Goal: Information Seeking & Learning: Check status

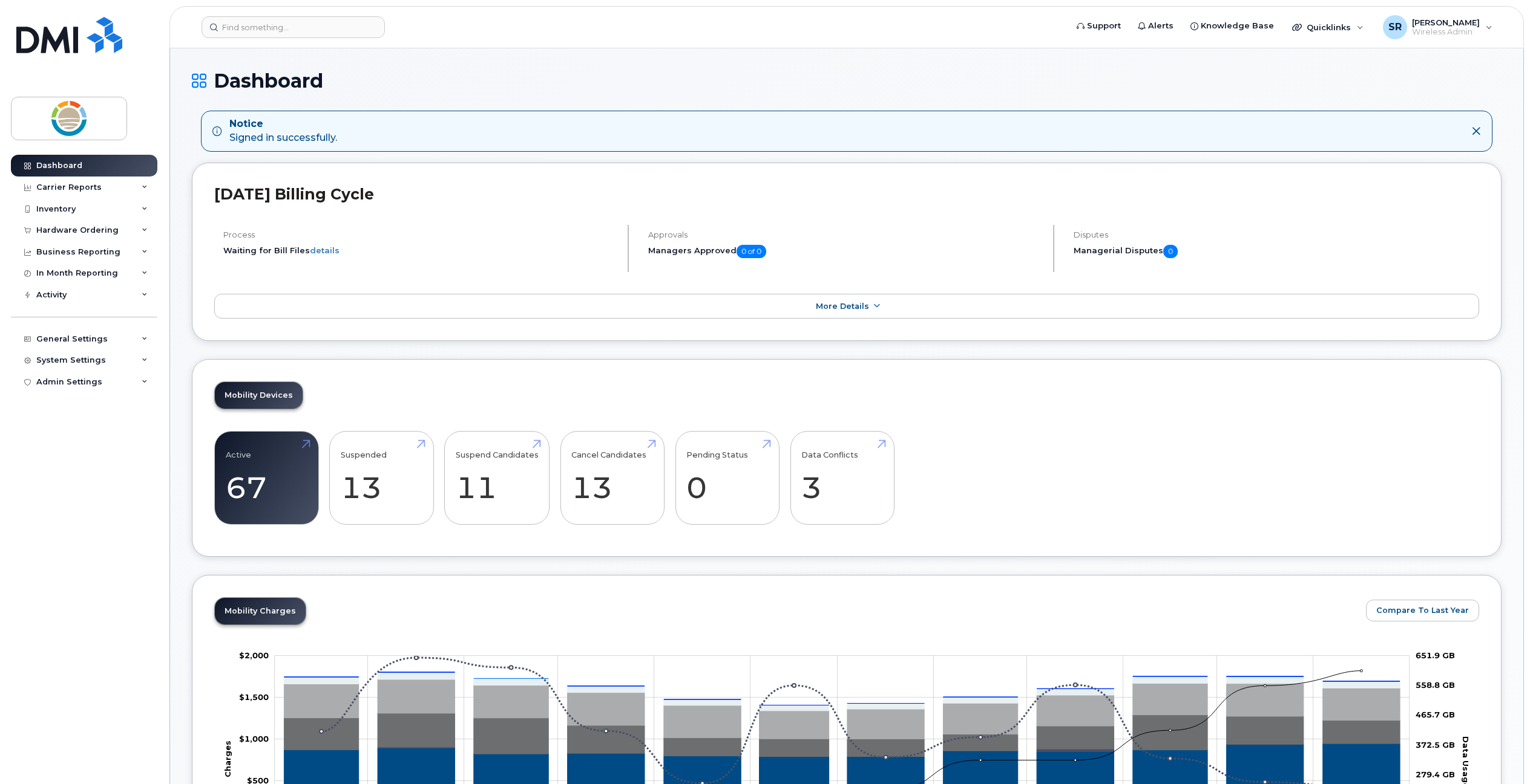
click at [307, 15] on header "Support Alerts Knowledge Base Quicklinks Suspend / Cancel Device Change SIM Car…" at bounding box center [846, 27] width 1354 height 42
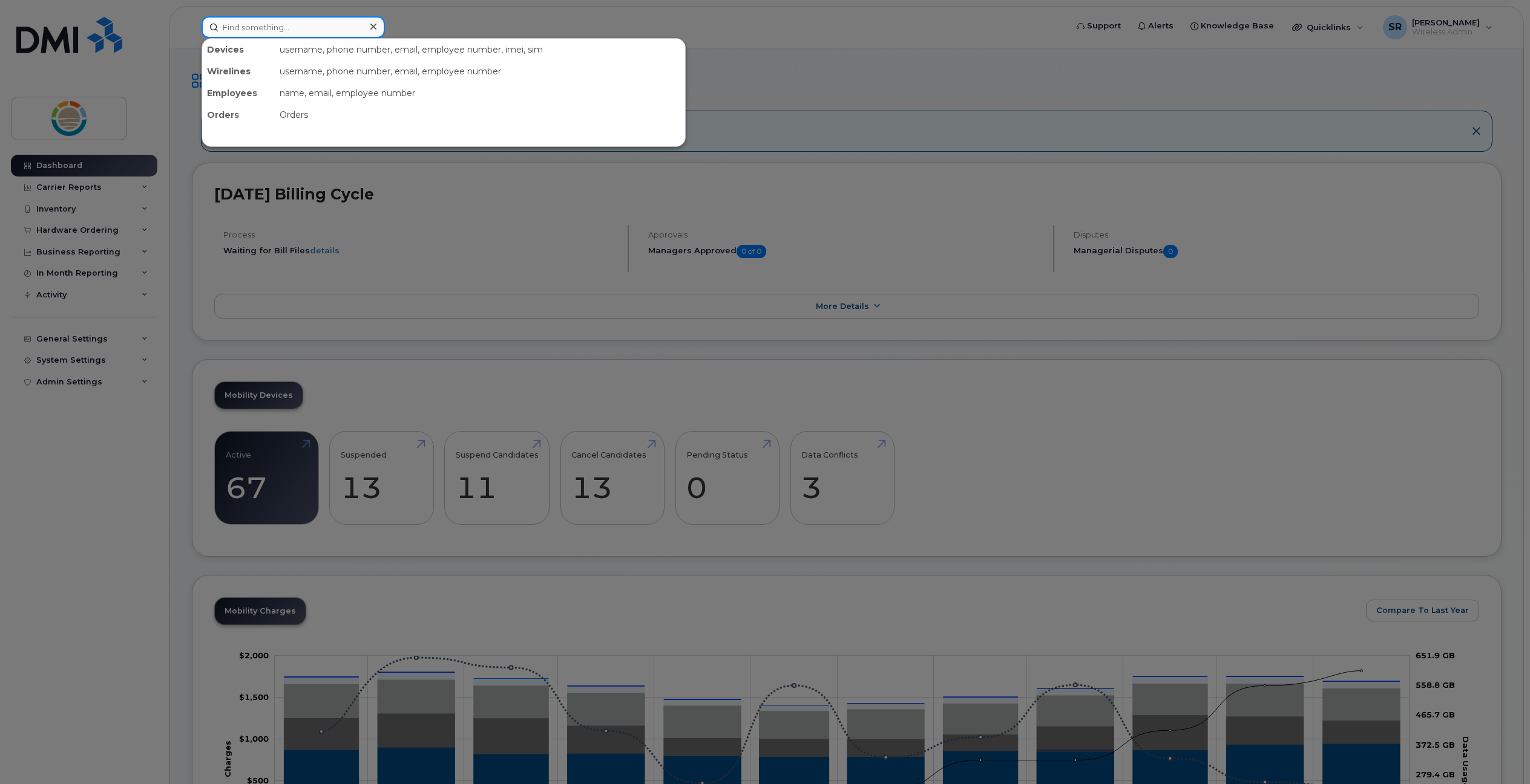
click at [307, 28] on input at bounding box center [293, 27] width 183 height 22
paste input "[PHONE_NUMBER]"
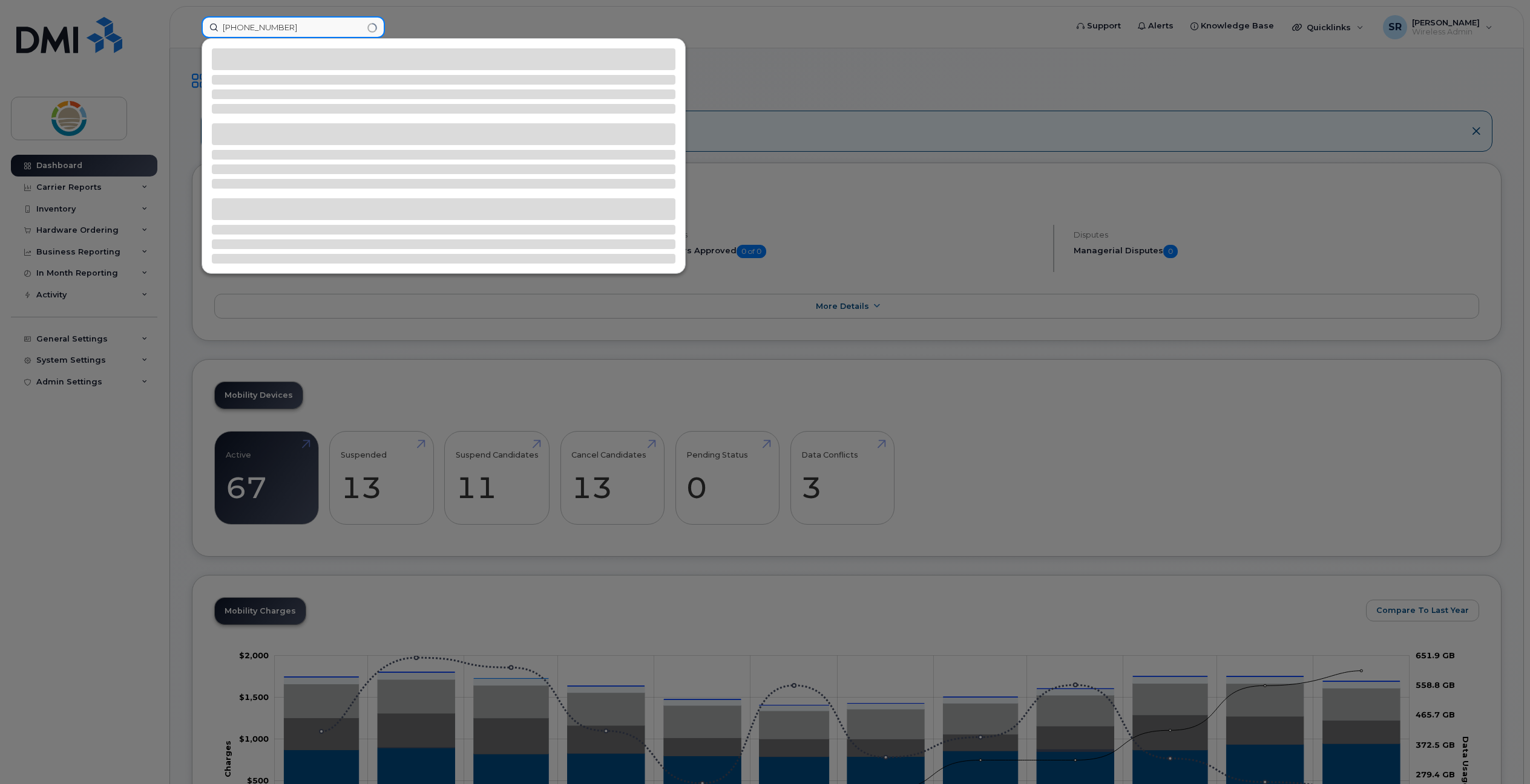
type input "[PHONE_NUMBER]"
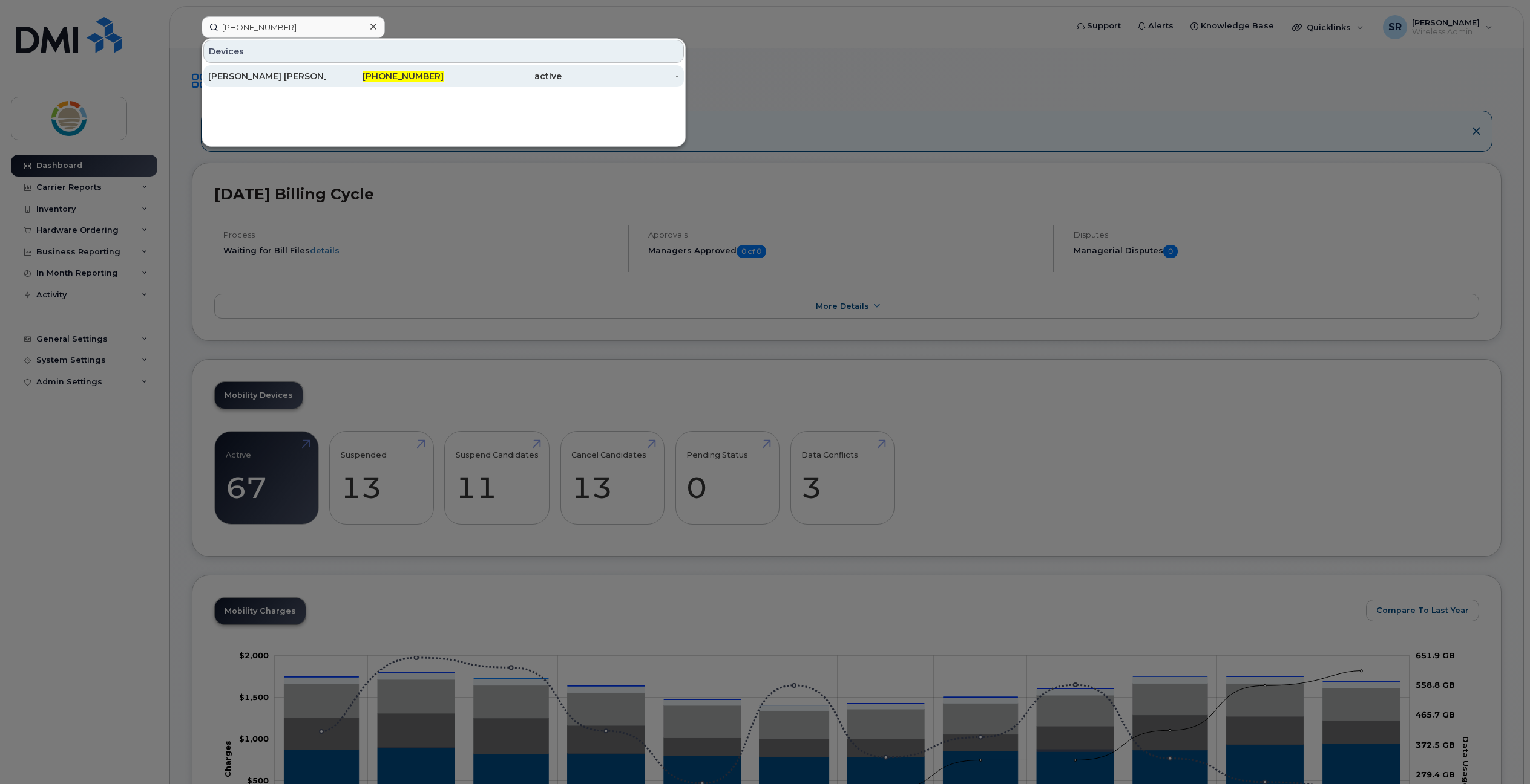
click at [231, 76] on div "[PERSON_NAME] [PERSON_NAME]" at bounding box center [267, 77] width 118 height 12
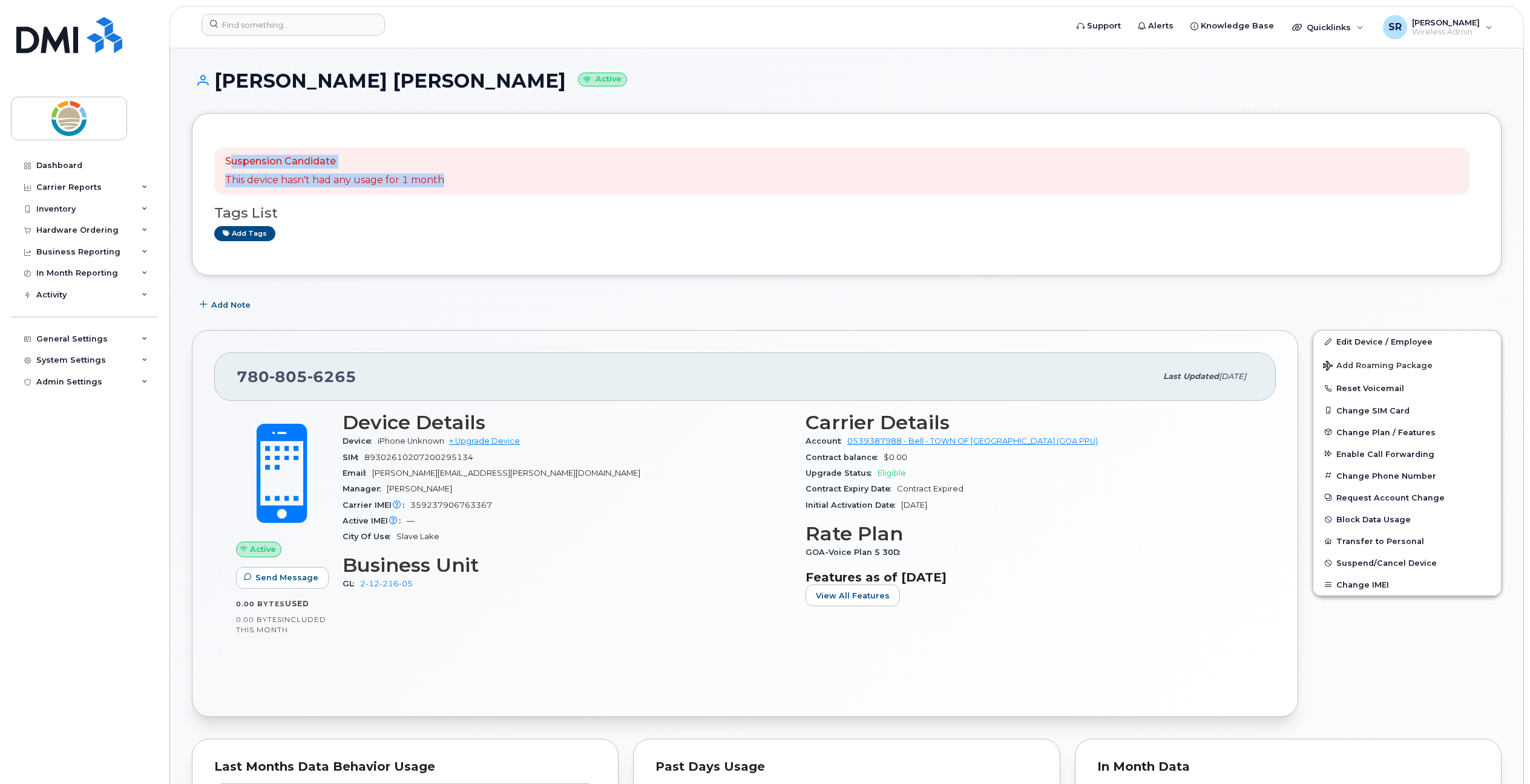
drag, startPoint x: 458, startPoint y: 180, endPoint x: 233, endPoint y: 162, distance: 225.7
click at [233, 162] on div "Suspension Candidate This device hasn't had any usage for 1 month" at bounding box center [842, 170] width 1255 height 47
click at [449, 210] on h3 "Tags List" at bounding box center [846, 213] width 1265 height 15
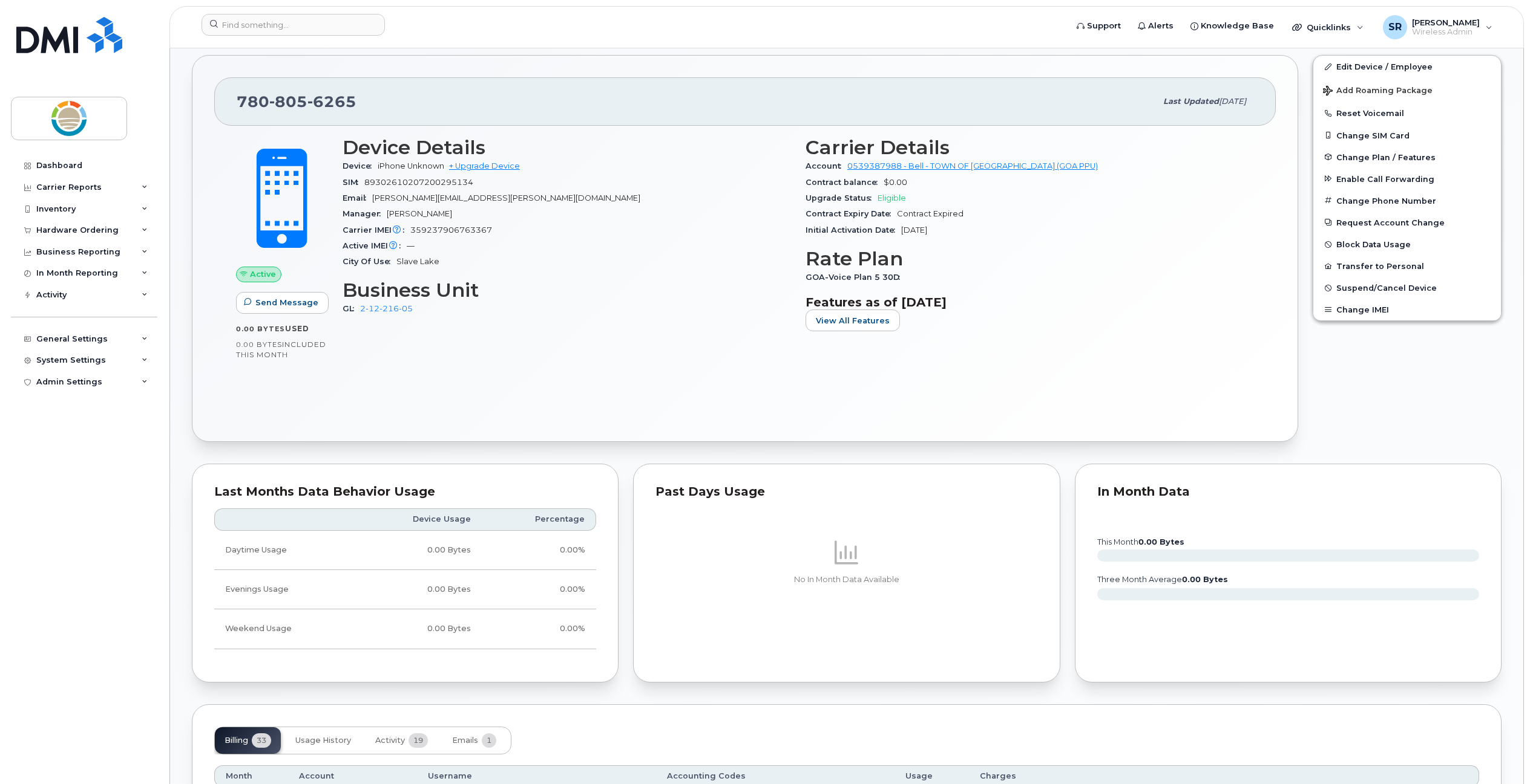
scroll to position [302, 0]
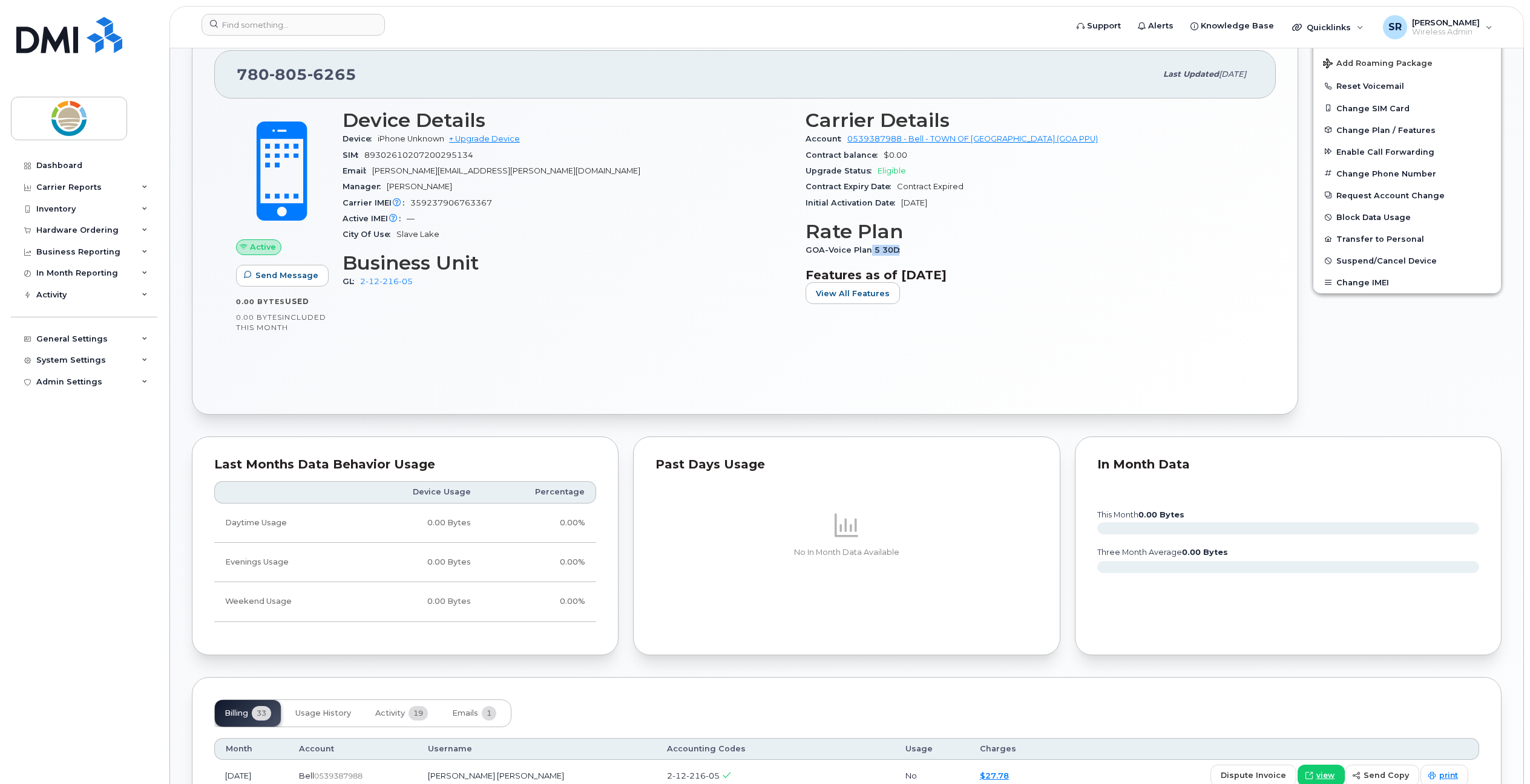
drag, startPoint x: 869, startPoint y: 250, endPoint x: 901, endPoint y: 250, distance: 32.0
click at [901, 250] on span "GOA-Voice Plan 5 30D" at bounding box center [855, 250] width 101 height 9
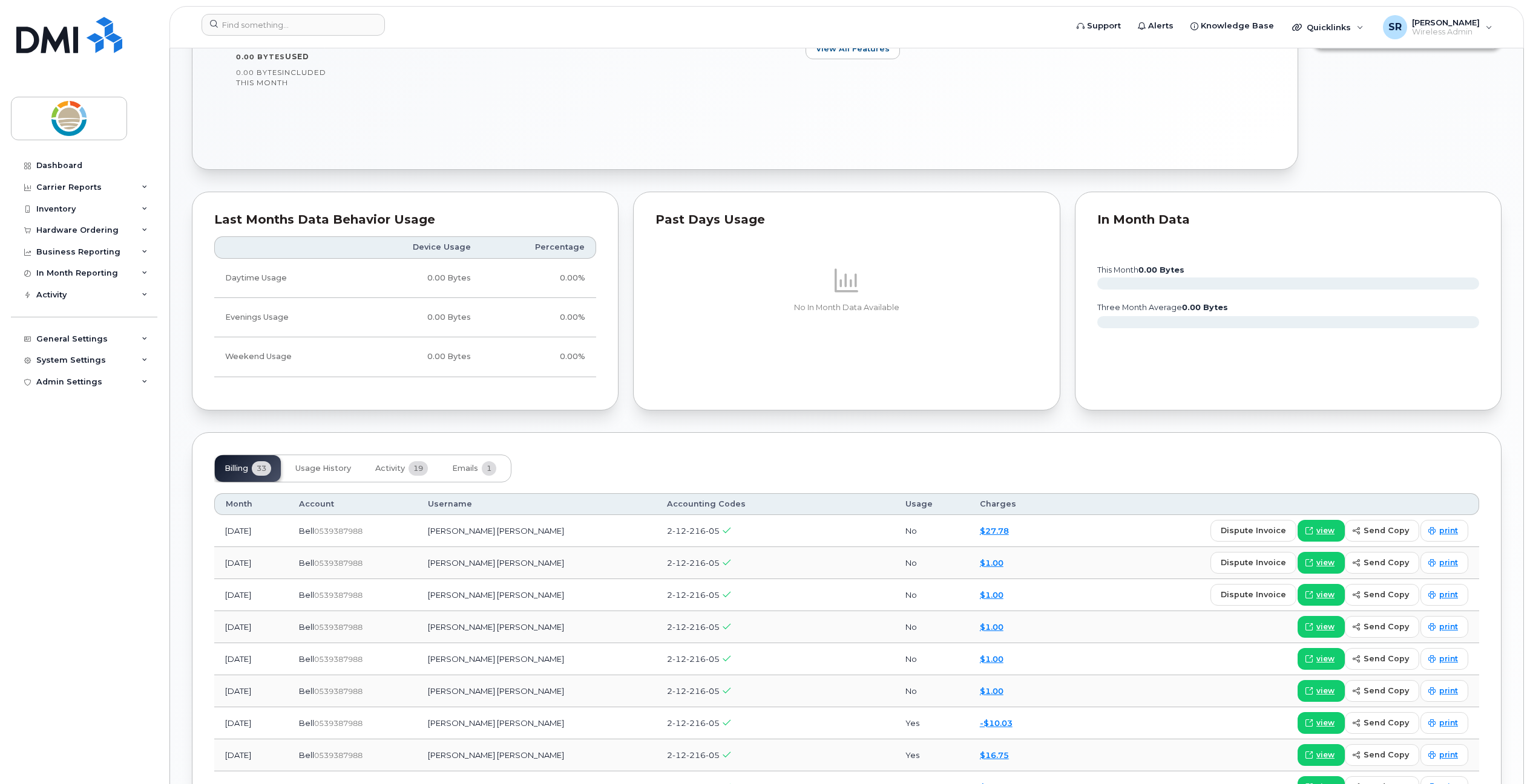
scroll to position [665, 0]
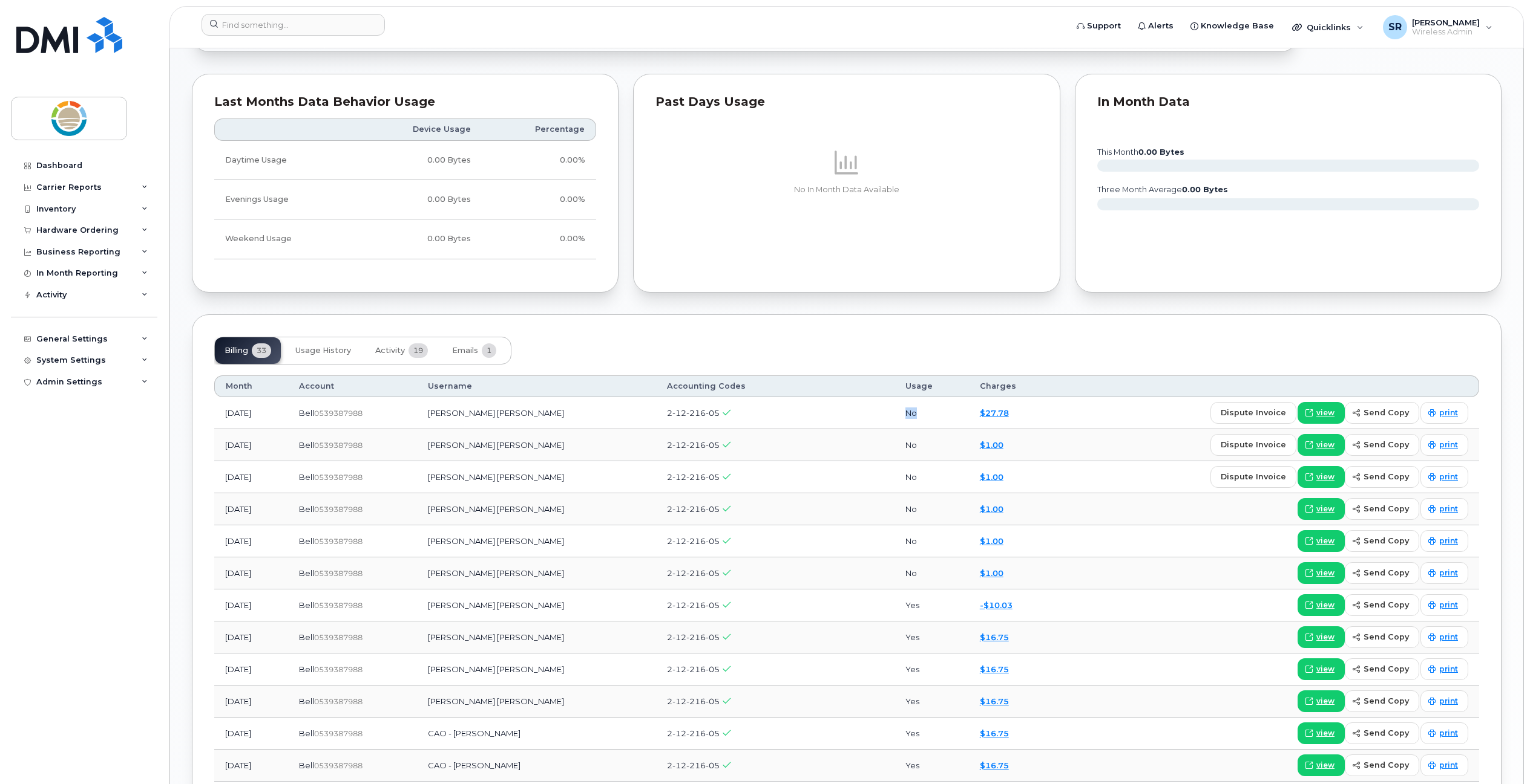
drag, startPoint x: 894, startPoint y: 412, endPoint x: 863, endPoint y: 415, distance: 31.1
click at [863, 429] on tr "[DATE] Bell  0539387988 [PERSON_NAME] [PERSON_NAME] 2-12-216-05 No $27.78 dispu…" at bounding box center [846, 445] width 1265 height 32
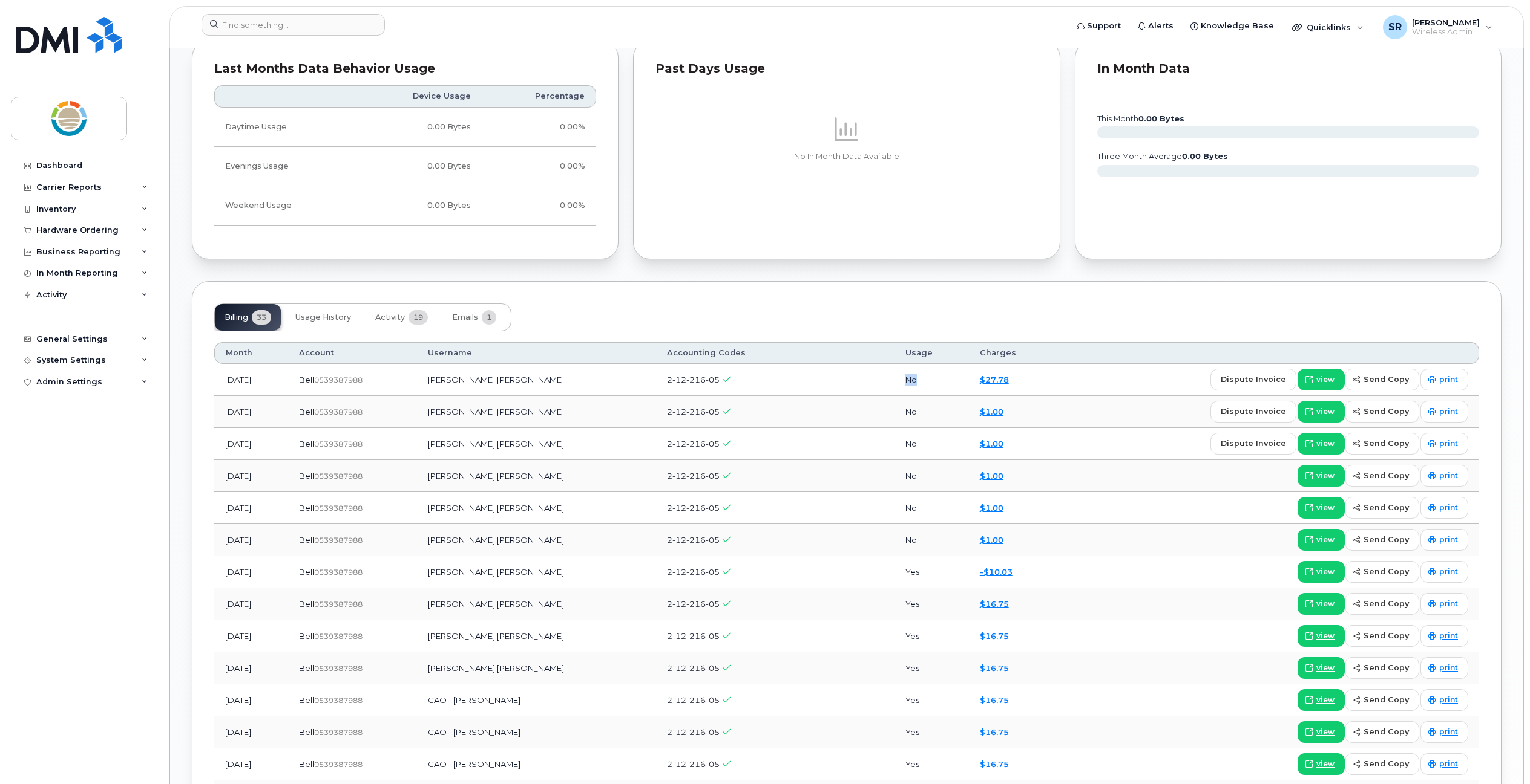
scroll to position [725, 0]
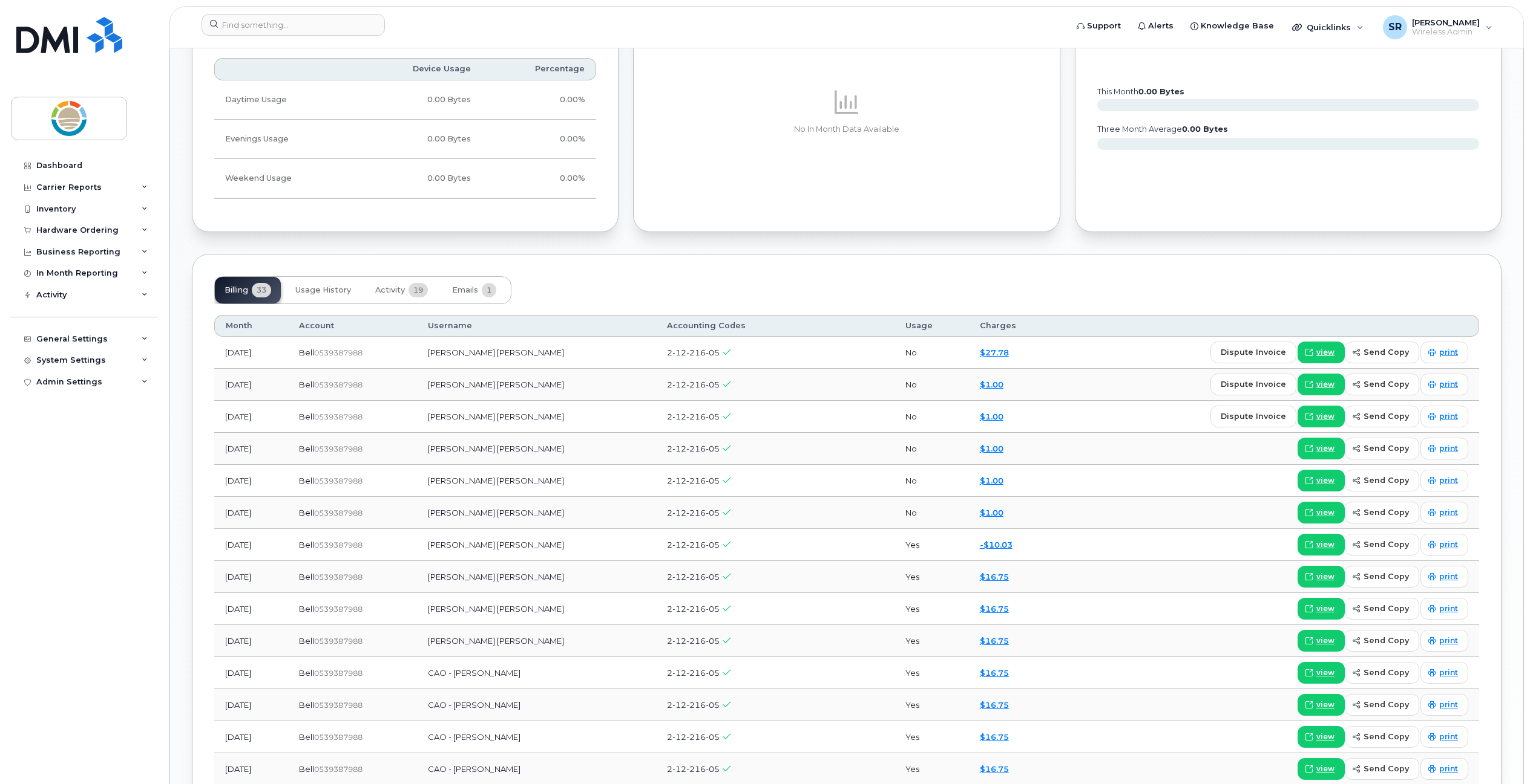
click at [944, 298] on div "Billing 33 Usage History Activity 19 Emails 1" at bounding box center [846, 290] width 1265 height 28
drag, startPoint x: 626, startPoint y: 349, endPoint x: 682, endPoint y: 349, distance: 56.0
click at [682, 349] on td "2-12-216-05" at bounding box center [775, 352] width 238 height 32
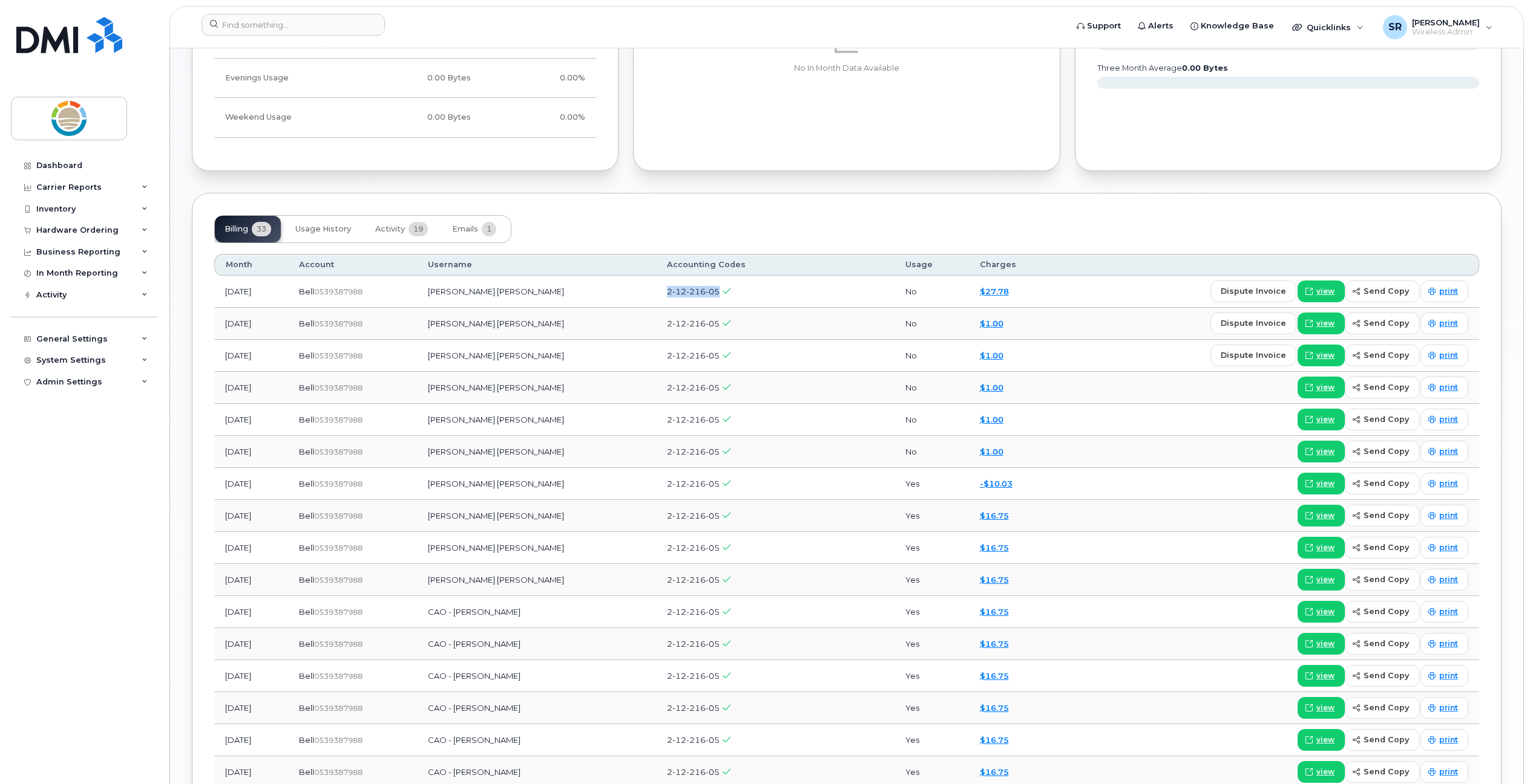
scroll to position [787, 0]
click at [895, 299] on td "No" at bounding box center [932, 292] width 74 height 32
click at [395, 227] on span "Activity" at bounding box center [390, 229] width 29 height 9
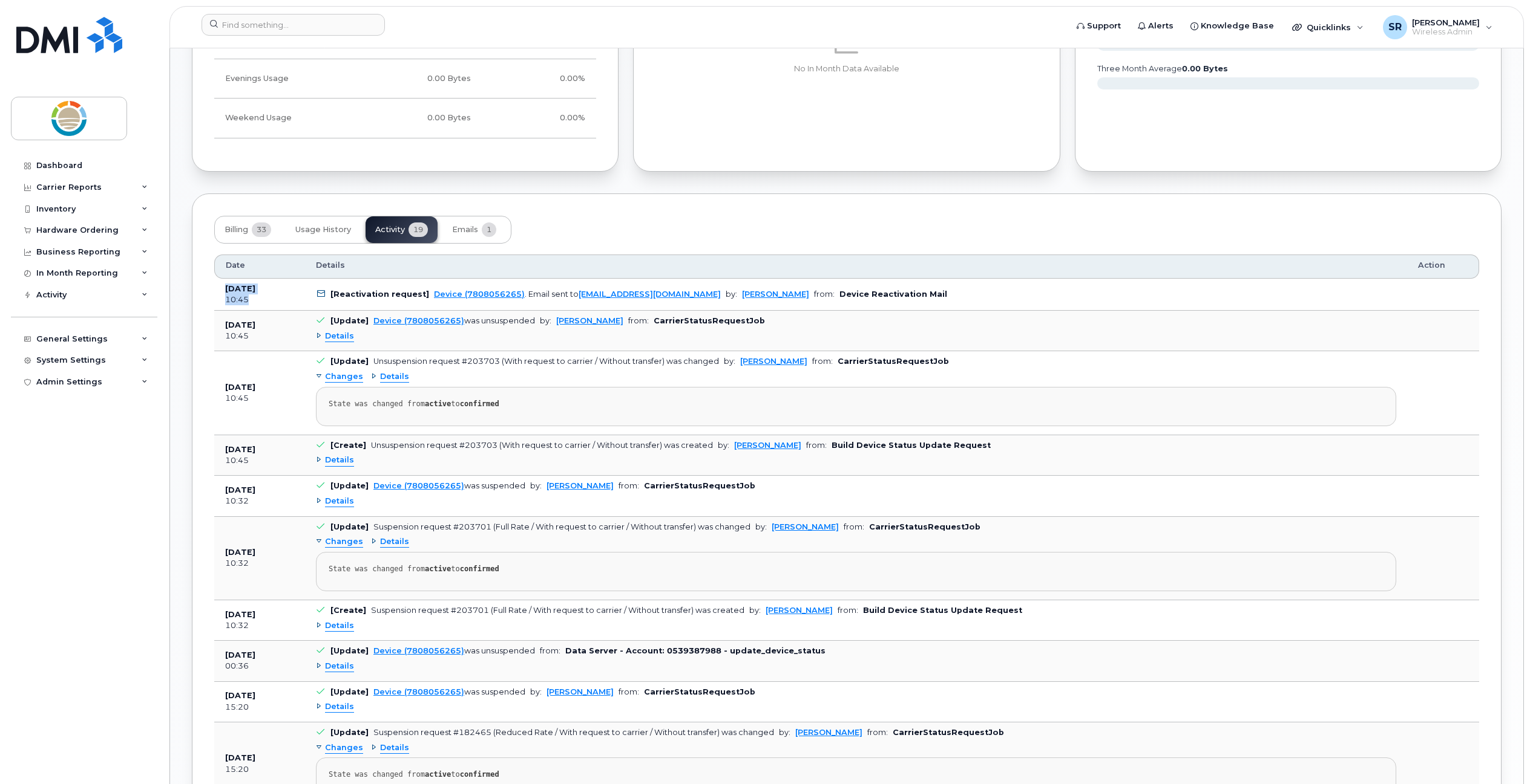
drag, startPoint x: 256, startPoint y: 298, endPoint x: 226, endPoint y: 290, distance: 31.0
click at [226, 290] on td "Aug 21, 2025 10:45" at bounding box center [259, 295] width 90 height 33
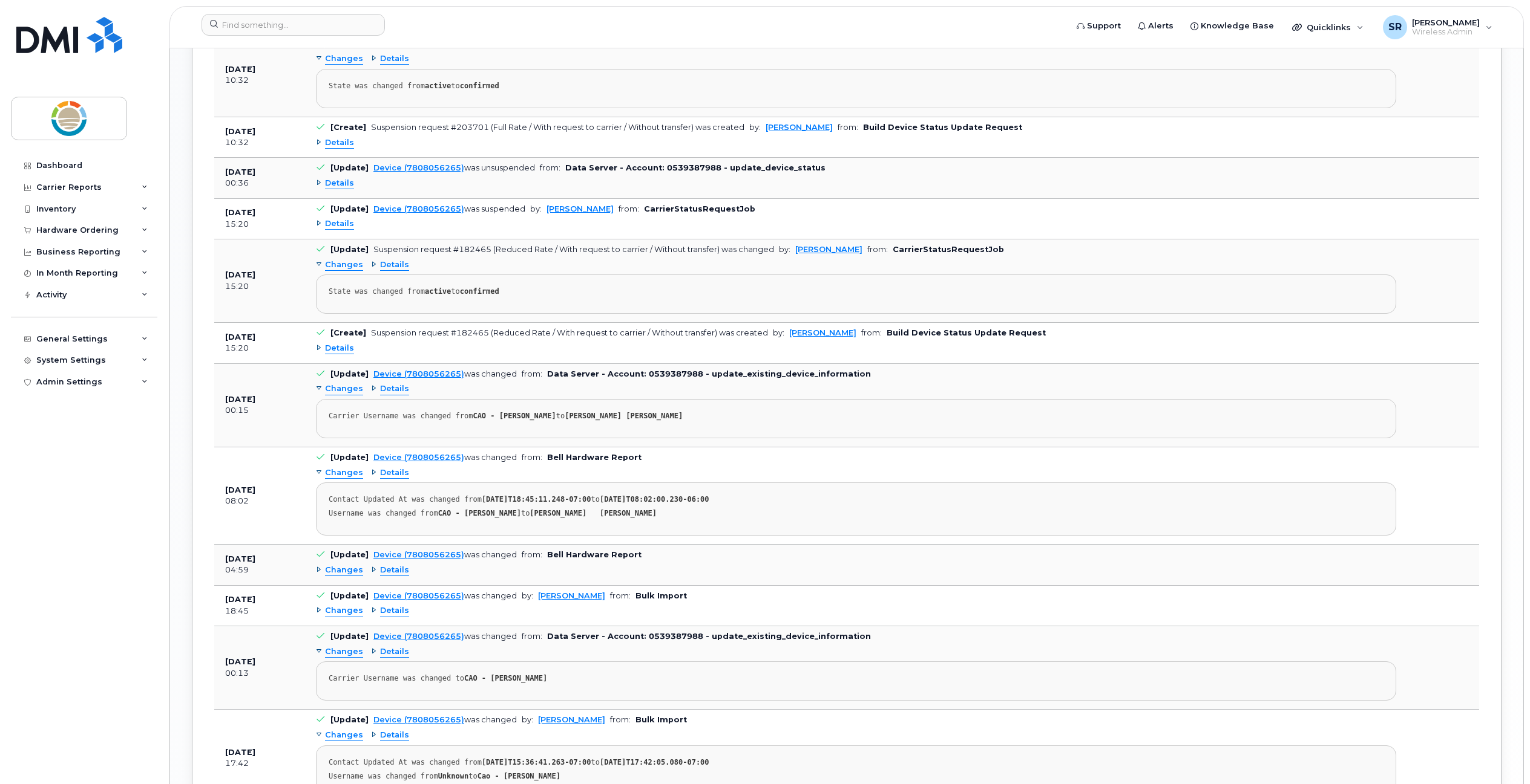
scroll to position [1270, 0]
drag, startPoint x: 257, startPoint y: 349, endPoint x: 222, endPoint y: 335, distance: 37.7
click at [222, 335] on td "Jan 22, 2025 15:20" at bounding box center [259, 343] width 90 height 40
drag, startPoint x: 221, startPoint y: 335, endPoint x: 263, endPoint y: 353, distance: 45.7
click at [263, 353] on div "15:20" at bounding box center [259, 348] width 69 height 11
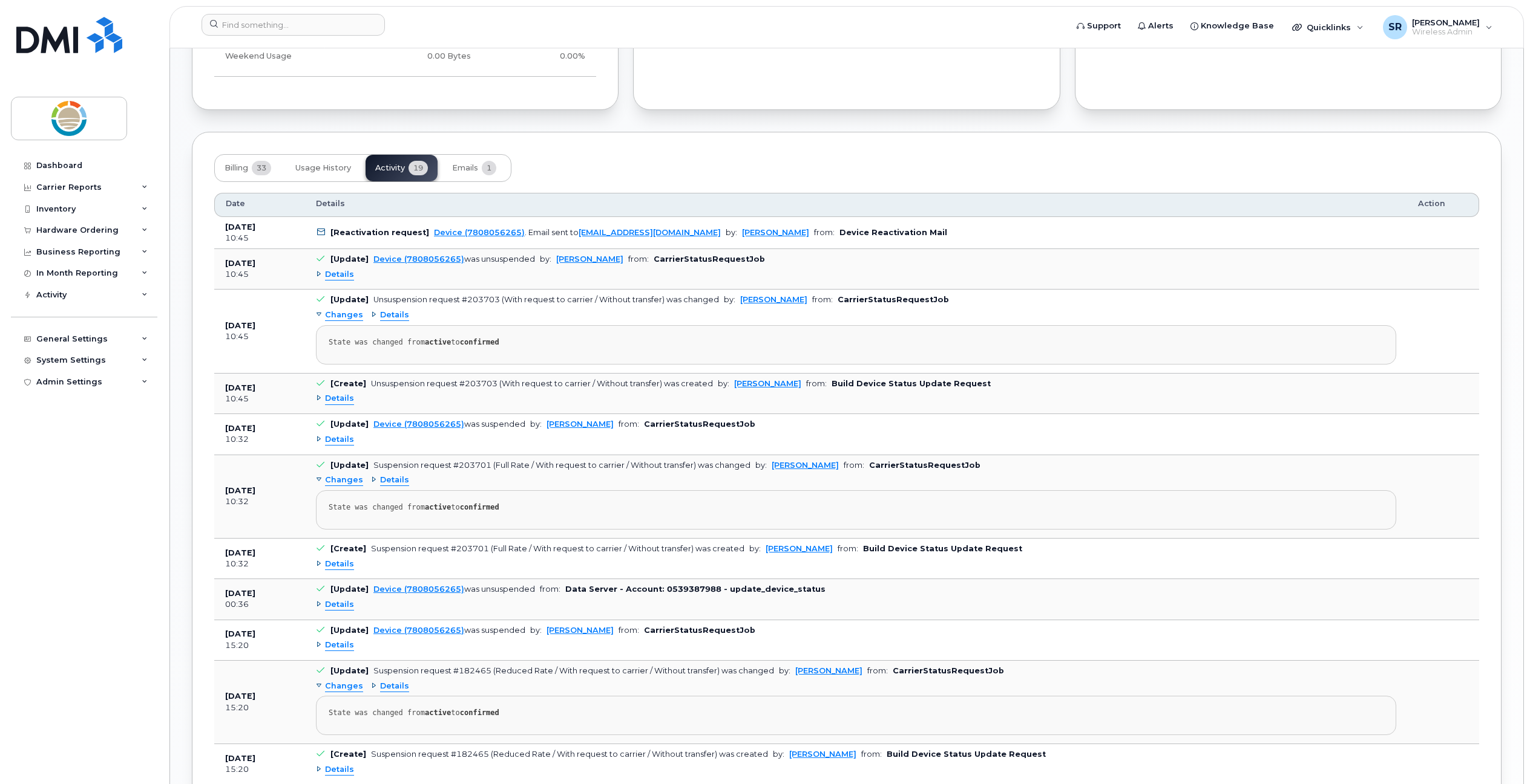
scroll to position [868, 0]
